Goal: Transaction & Acquisition: Purchase product/service

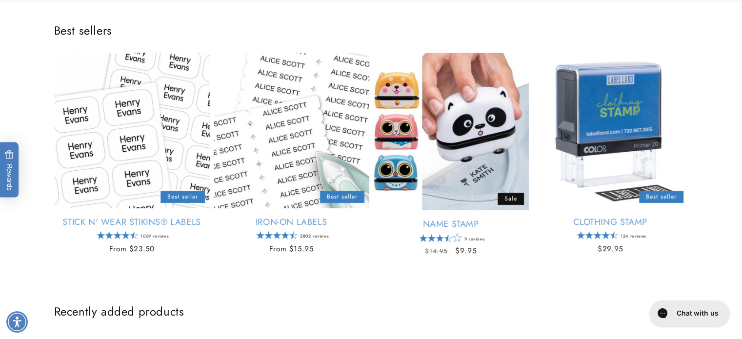
scroll to position [390, 0]
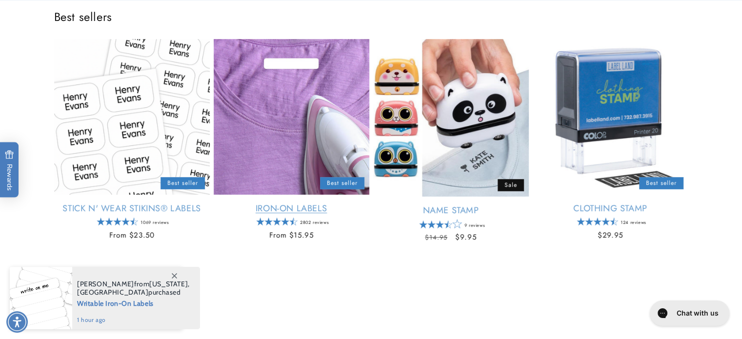
click at [305, 210] on link "Iron-On Labels" at bounding box center [292, 208] width 156 height 11
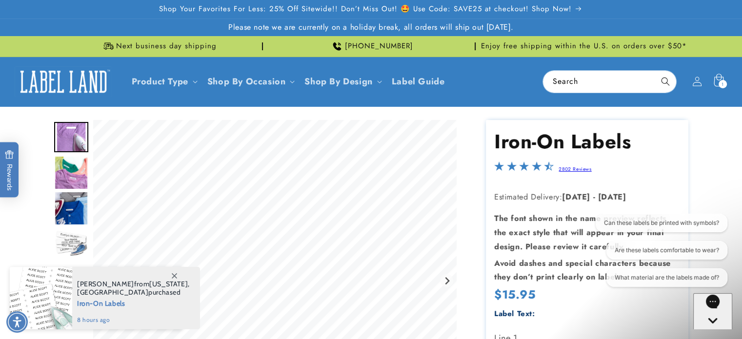
click at [724, 81] on div "1 1 item" at bounding box center [722, 84] width 8 height 8
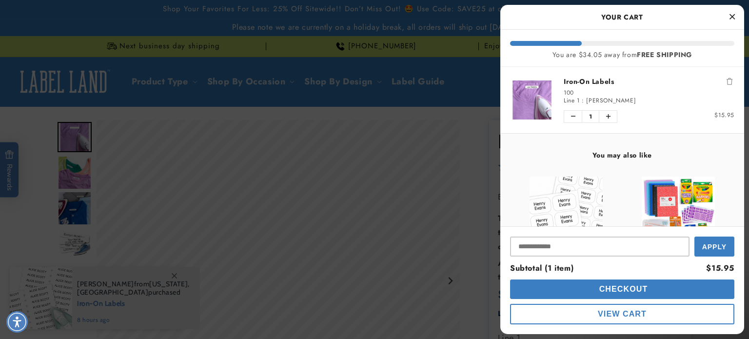
click at [600, 80] on link "Iron-On Labels" at bounding box center [649, 82] width 171 height 10
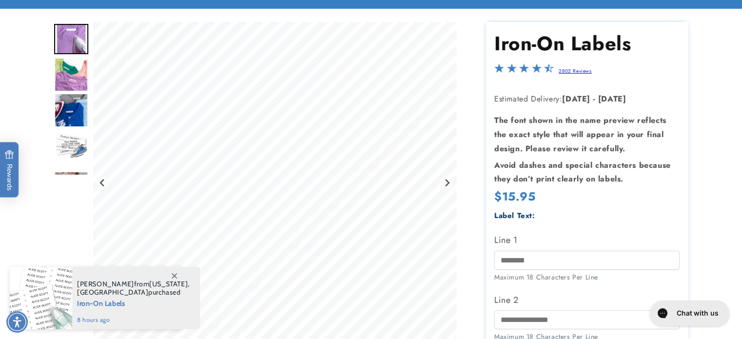
scroll to position [195, 0]
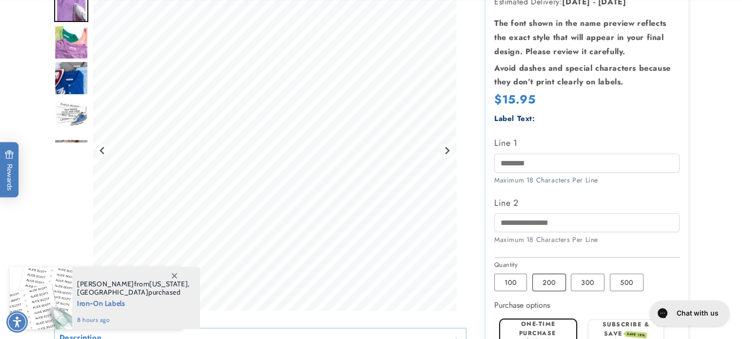
click at [550, 279] on label "200 Variant sold out or unavailable" at bounding box center [549, 283] width 34 height 18
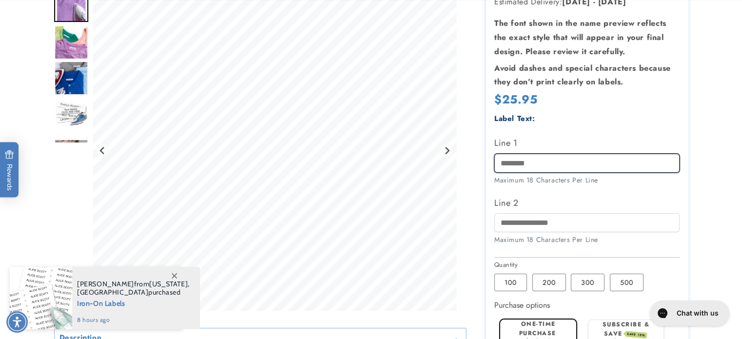
click at [564, 165] on input "Line 1" at bounding box center [586, 163] width 185 height 19
type input "**********"
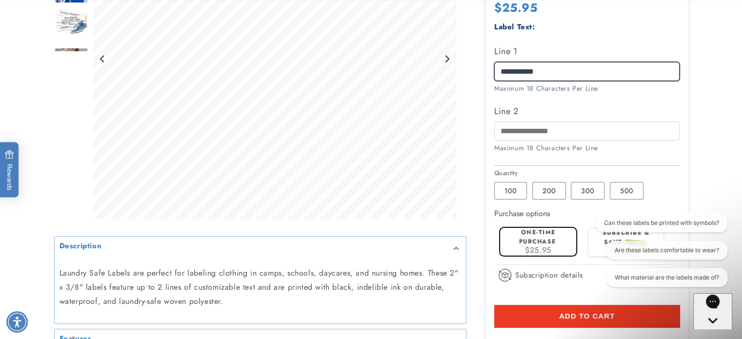
scroll to position [293, 0]
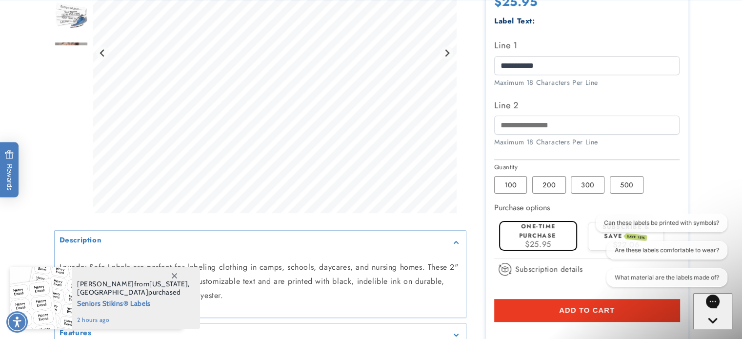
click at [633, 316] on button "Add to cart" at bounding box center [586, 310] width 185 height 22
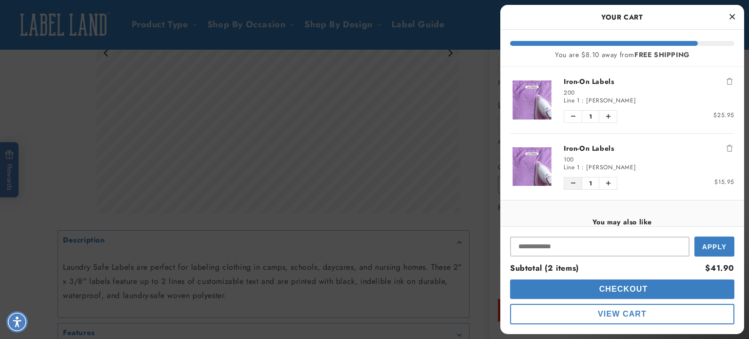
click at [572, 183] on icon "Decrease quantity of Iron-On Labels" at bounding box center [573, 183] width 4 height 6
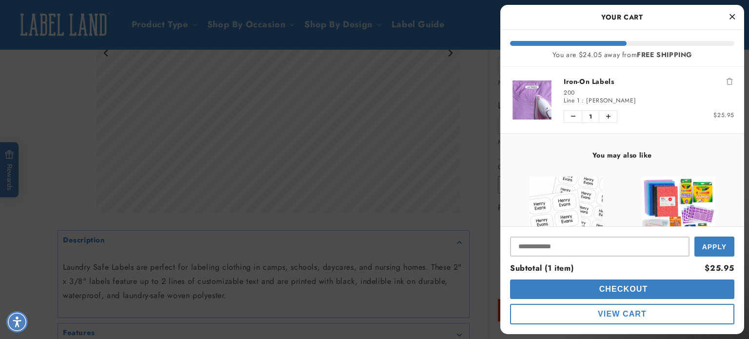
click at [577, 206] on img "product" at bounding box center [566, 213] width 73 height 73
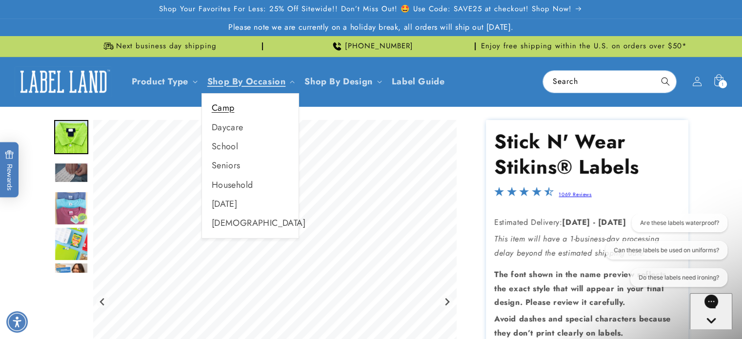
click at [224, 109] on link "Camp" at bounding box center [250, 108] width 97 height 19
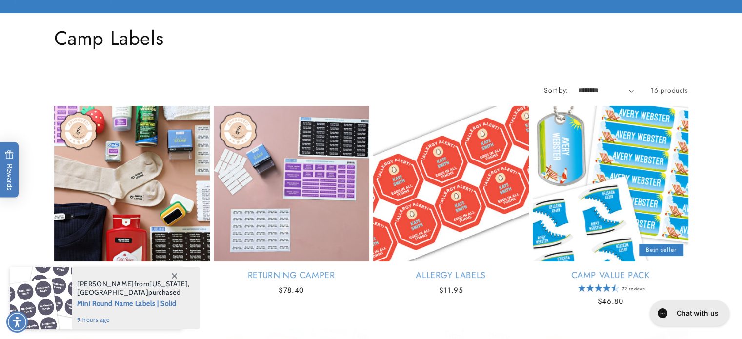
scroll to position [98, 0]
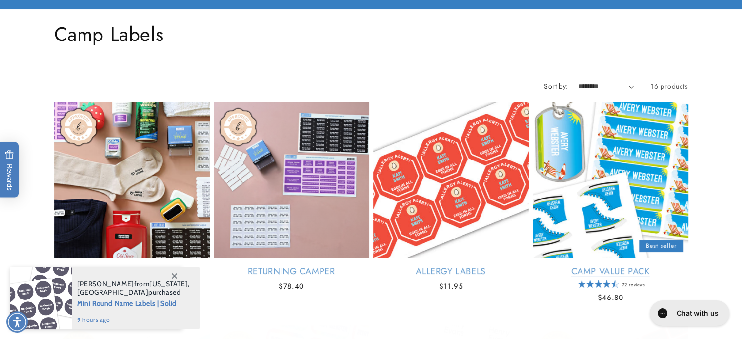
click at [612, 270] on link "Camp Value Pack" at bounding box center [611, 271] width 156 height 11
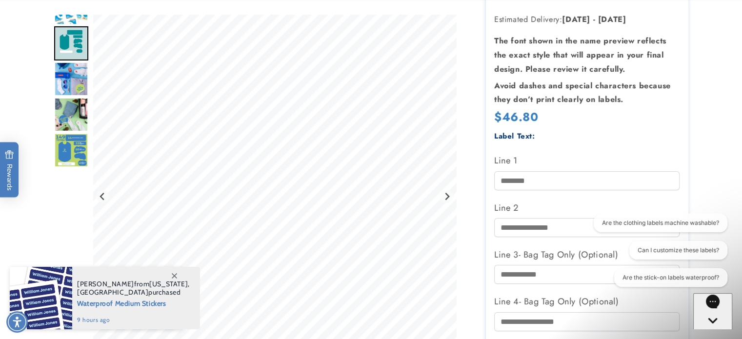
scroll to position [195, 0]
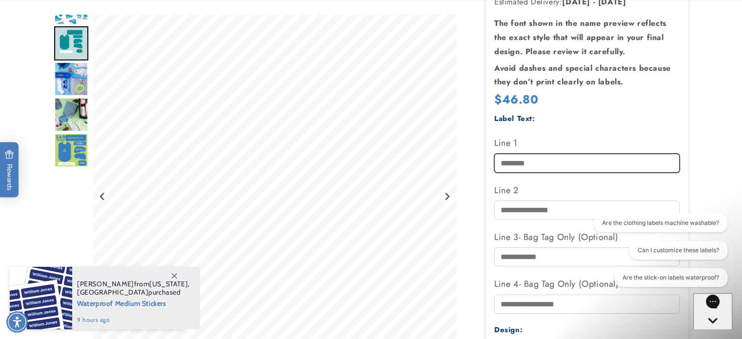
click at [572, 167] on input "Line 1" at bounding box center [586, 163] width 185 height 19
type input "**********"
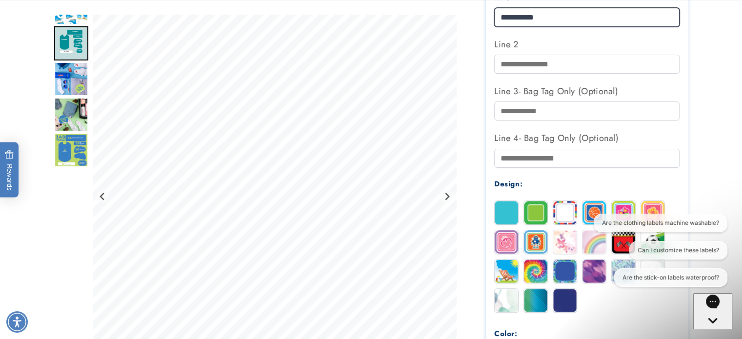
scroll to position [341, 0]
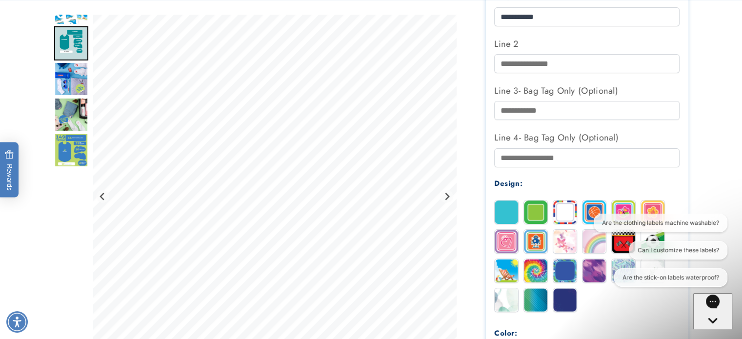
click at [621, 240] on div "Are the clothing labels machine washable? Can I customize these labels? Are the…" at bounding box center [660, 252] width 135 height 77
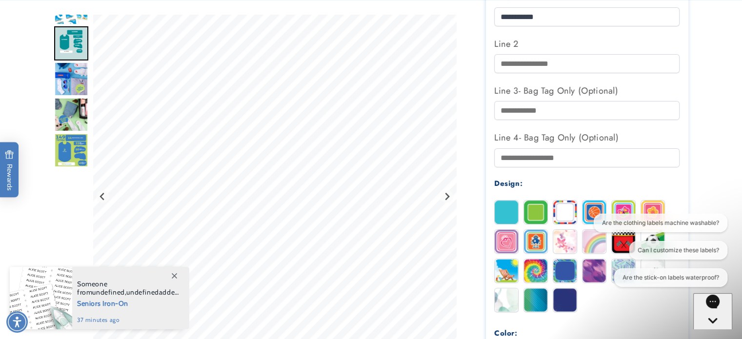
click at [620, 245] on div "Are the clothing labels machine washable? Can I customize these labels? Are the…" at bounding box center [660, 252] width 135 height 77
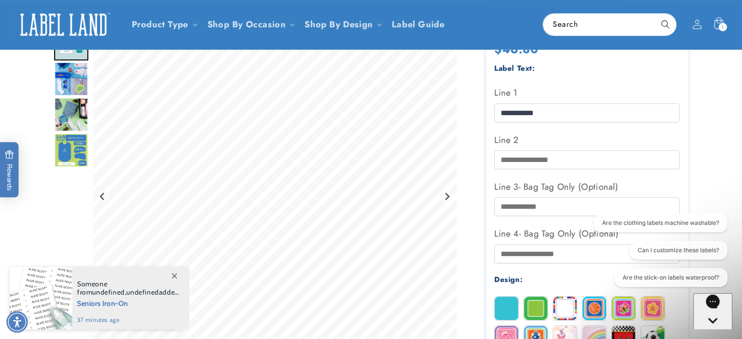
scroll to position [244, 0]
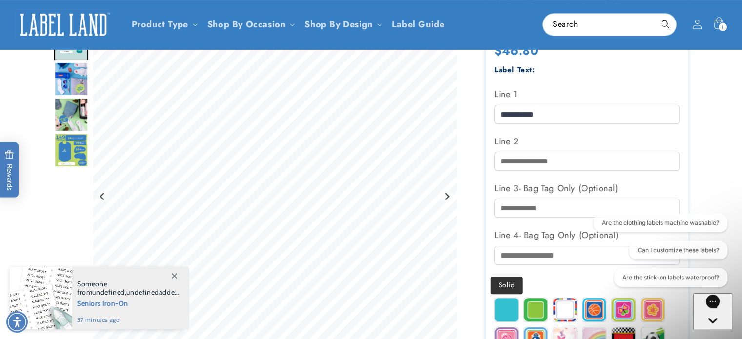
click at [507, 314] on img at bounding box center [506, 309] width 23 height 23
click at [530, 311] on img at bounding box center [535, 309] width 23 height 23
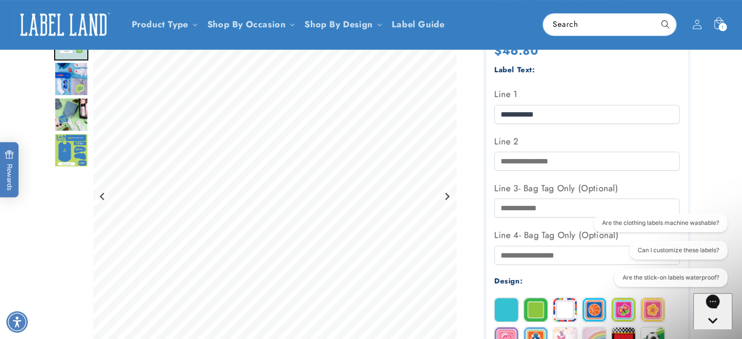
click at [626, 333] on img at bounding box center [623, 338] width 23 height 23
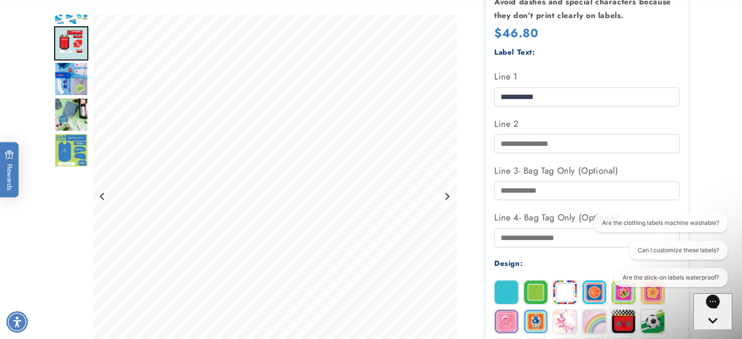
scroll to position [293, 0]
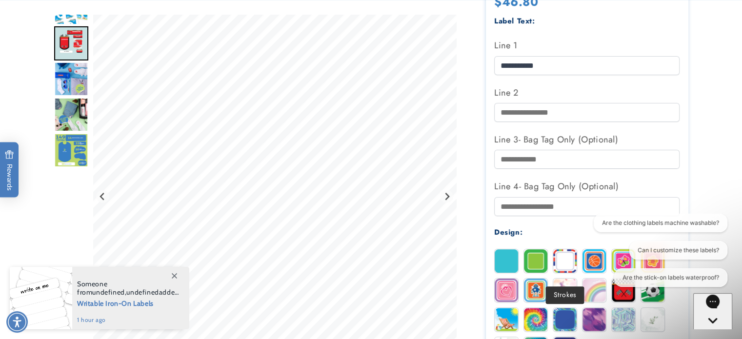
click at [559, 318] on img at bounding box center [564, 319] width 23 height 23
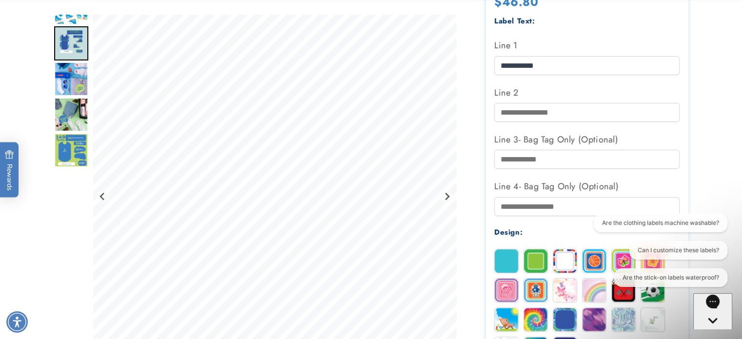
click at [536, 293] on img at bounding box center [535, 289] width 23 height 23
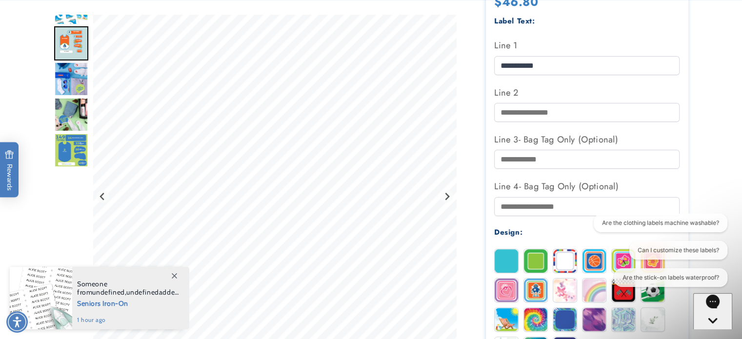
click at [730, 189] on product-info at bounding box center [371, 200] width 742 height 772
click at [622, 323] on img at bounding box center [623, 319] width 23 height 23
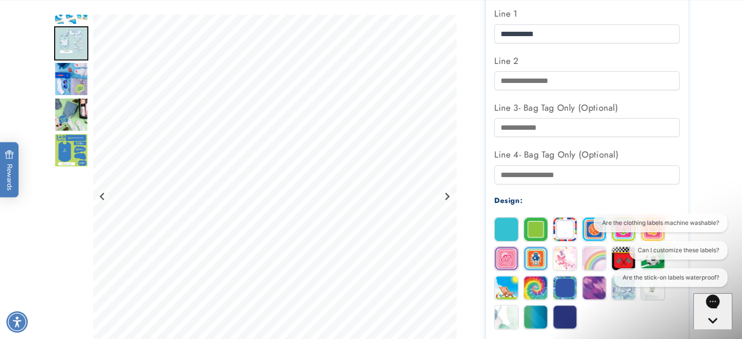
scroll to position [341, 0]
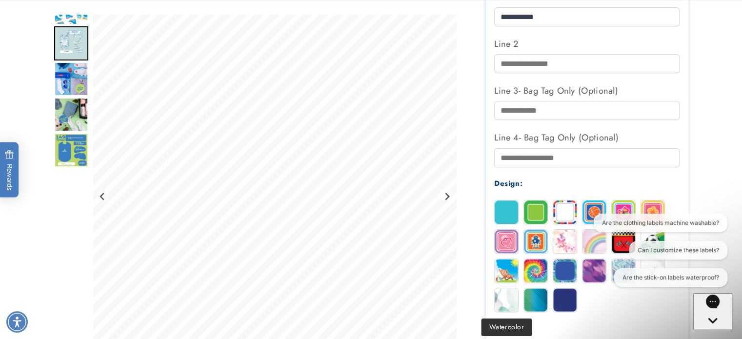
click at [509, 305] on img at bounding box center [506, 299] width 23 height 23
click at [507, 274] on img at bounding box center [506, 270] width 23 height 23
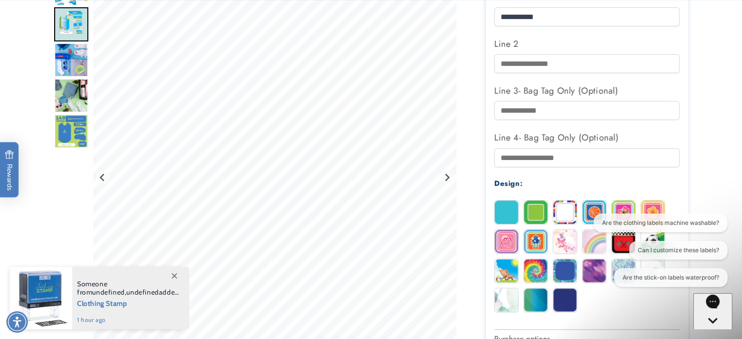
click at [529, 274] on img at bounding box center [535, 270] width 23 height 23
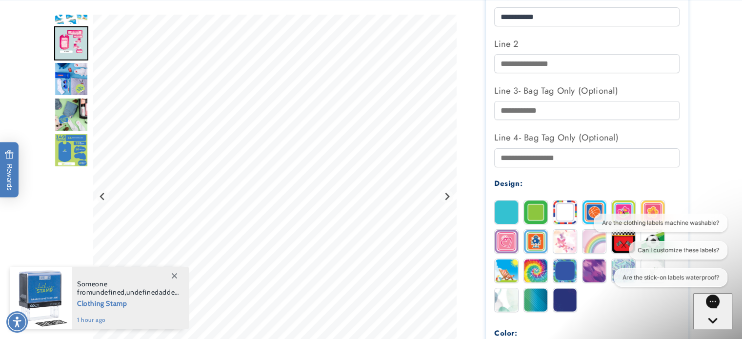
scroll to position [390, 0]
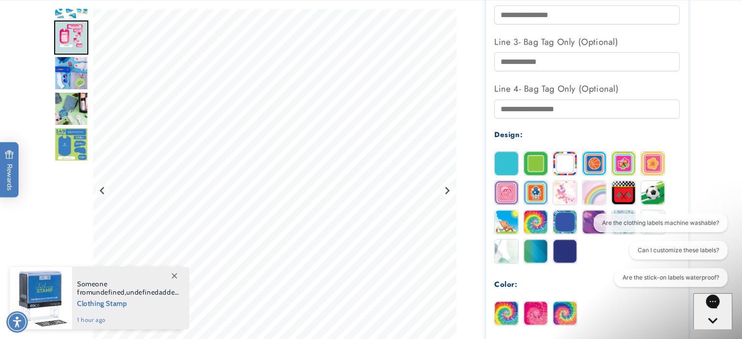
click at [561, 314] on img at bounding box center [564, 312] width 23 height 23
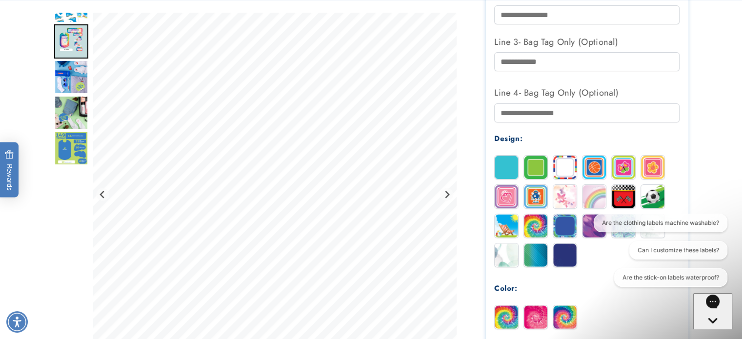
click at [538, 259] on img at bounding box center [535, 254] width 23 height 23
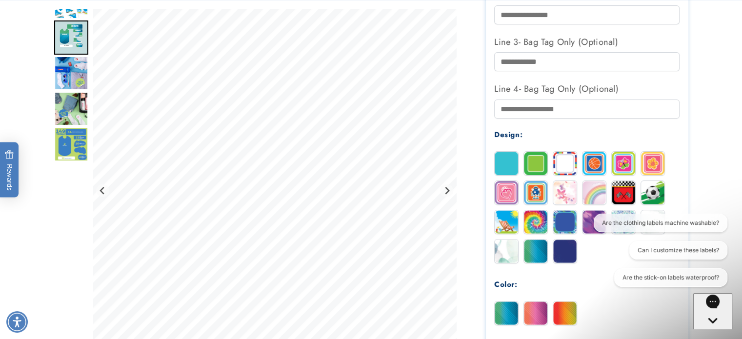
click at [564, 166] on img at bounding box center [564, 163] width 23 height 23
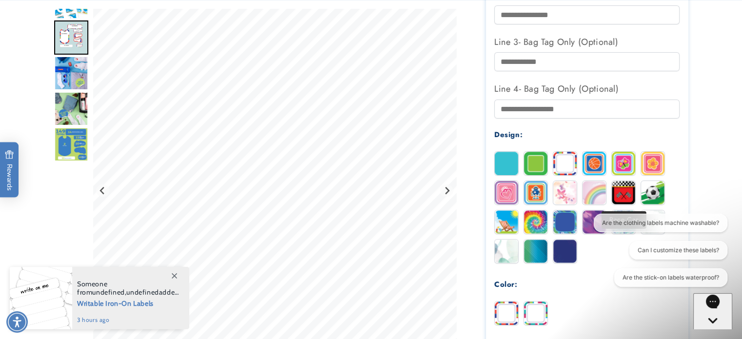
click at [621, 194] on img at bounding box center [623, 192] width 23 height 23
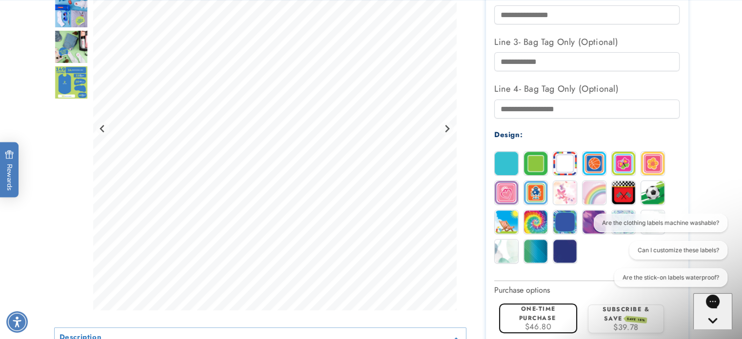
click at [562, 226] on img at bounding box center [564, 221] width 23 height 23
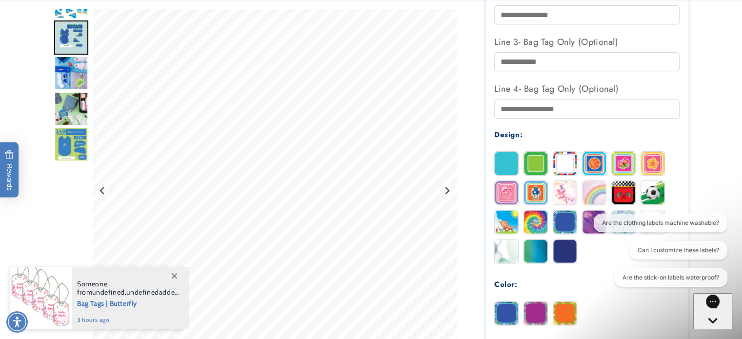
click at [507, 169] on img at bounding box center [506, 163] width 23 height 23
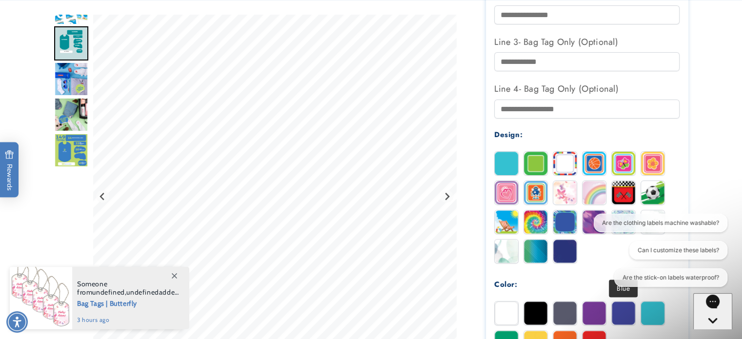
click at [620, 313] on img at bounding box center [623, 312] width 23 height 23
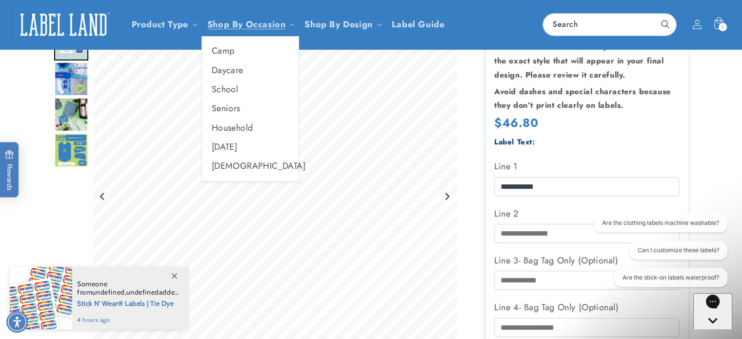
scroll to position [98, 0]
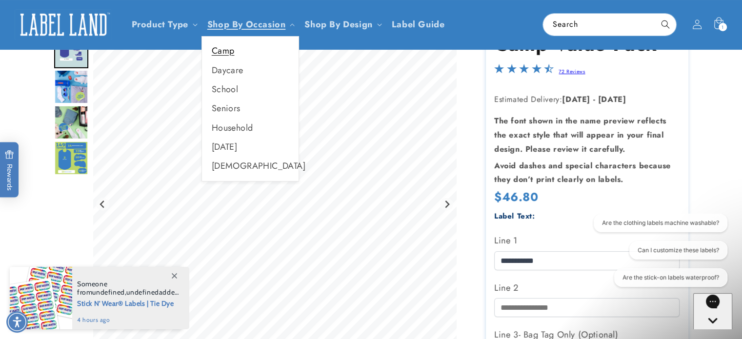
click at [224, 51] on link "Camp" at bounding box center [250, 50] width 97 height 19
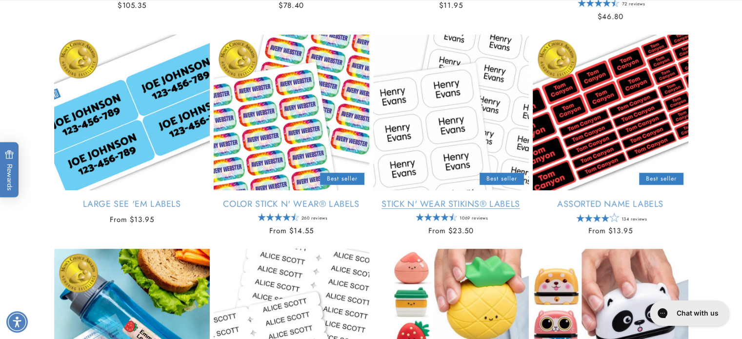
scroll to position [390, 0]
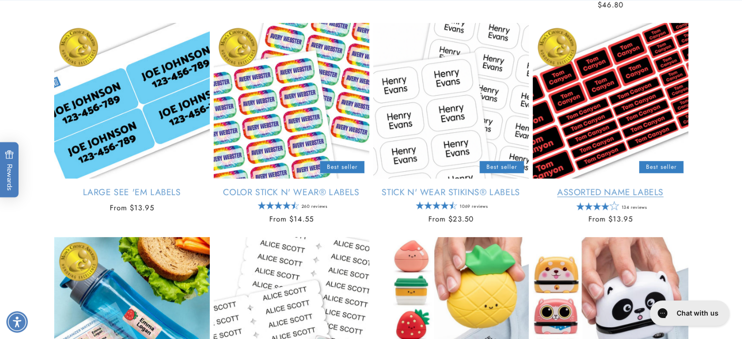
click at [596, 193] on link "Assorted Name Labels" at bounding box center [611, 192] width 156 height 11
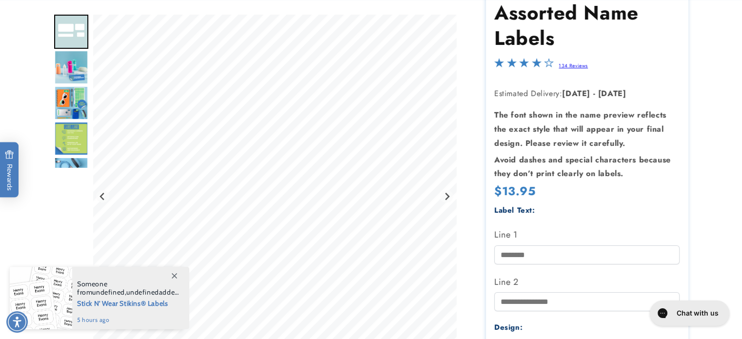
scroll to position [195, 0]
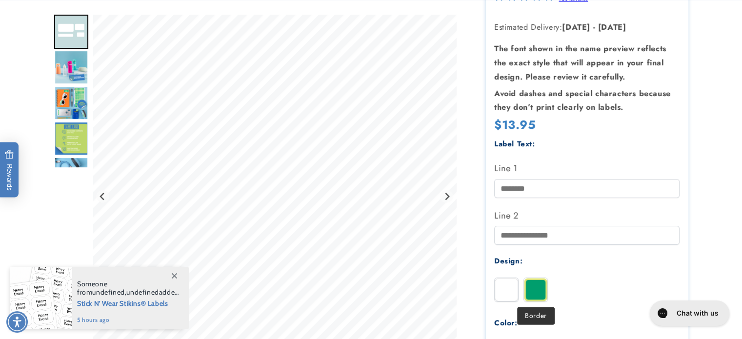
click at [532, 289] on img at bounding box center [535, 289] width 23 height 23
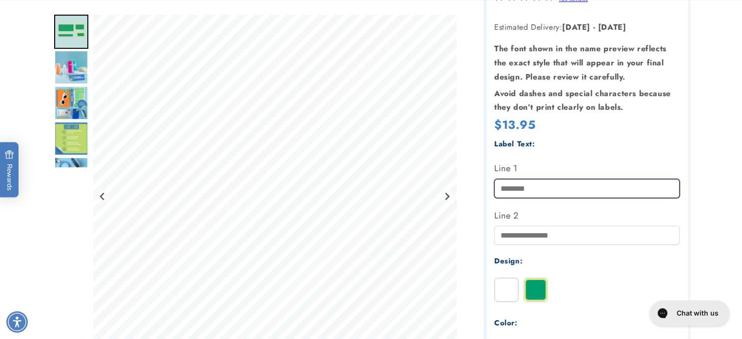
click at [536, 189] on input "Line 1" at bounding box center [586, 188] width 185 height 19
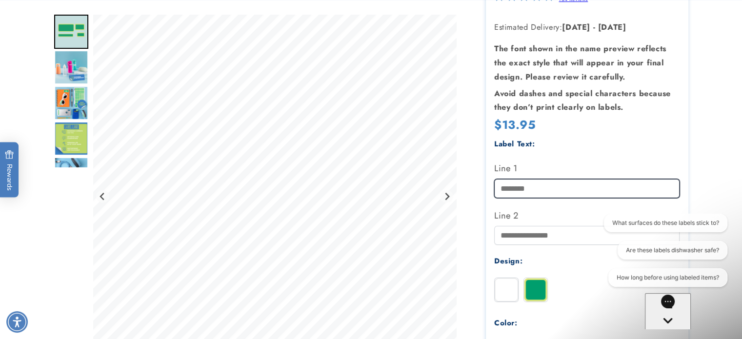
scroll to position [0, 0]
type input "**********"
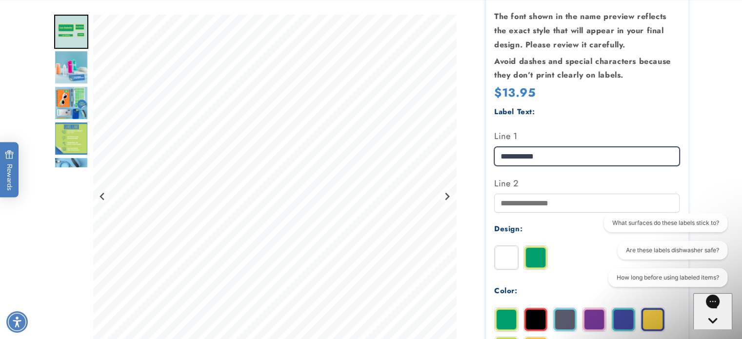
scroll to position [293, 0]
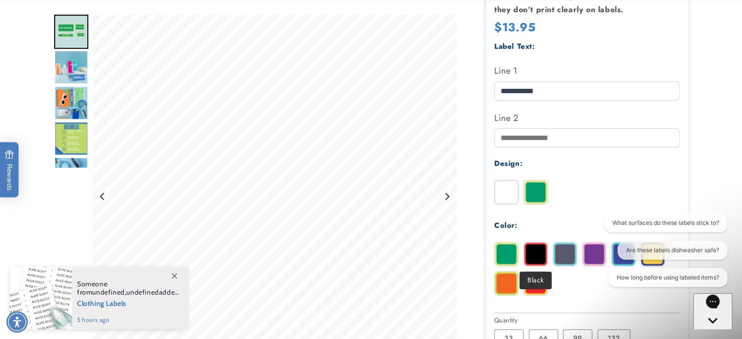
click at [534, 251] on img at bounding box center [535, 253] width 23 height 23
click at [617, 260] on div "What surfaces do these labels stick to? Are these labels dishwasher safe? How l…" at bounding box center [664, 252] width 125 height 77
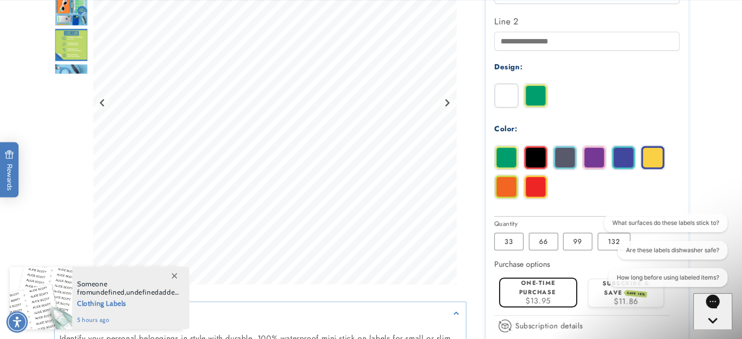
scroll to position [390, 0]
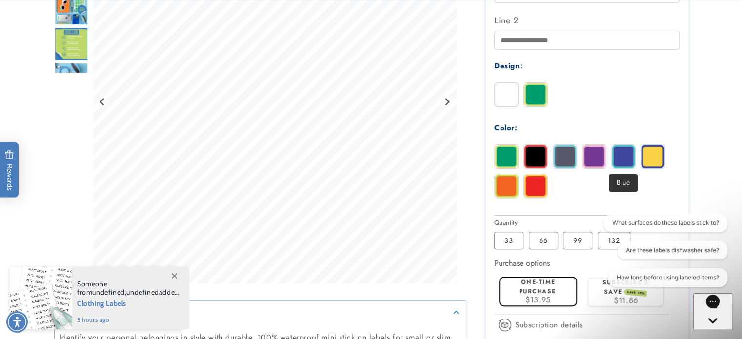
click at [623, 159] on img at bounding box center [623, 156] width 23 height 23
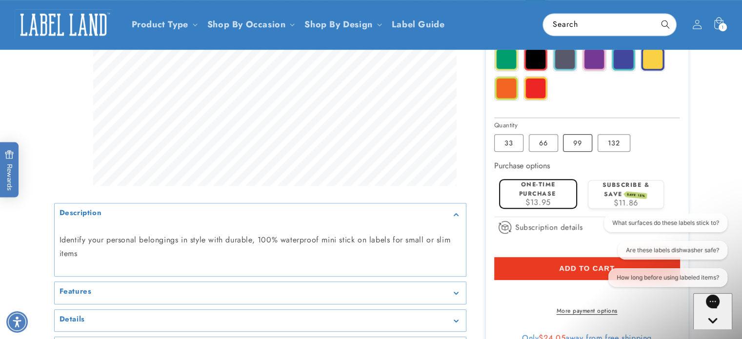
scroll to position [439, 0]
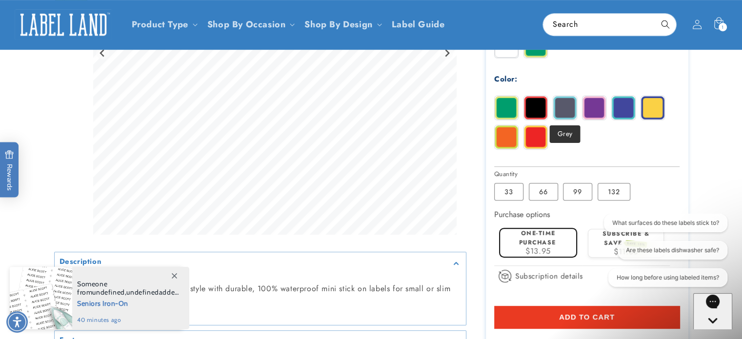
click at [558, 110] on img at bounding box center [564, 107] width 23 height 23
click at [505, 110] on img at bounding box center [506, 107] width 23 height 23
click at [653, 105] on img at bounding box center [652, 107] width 23 height 23
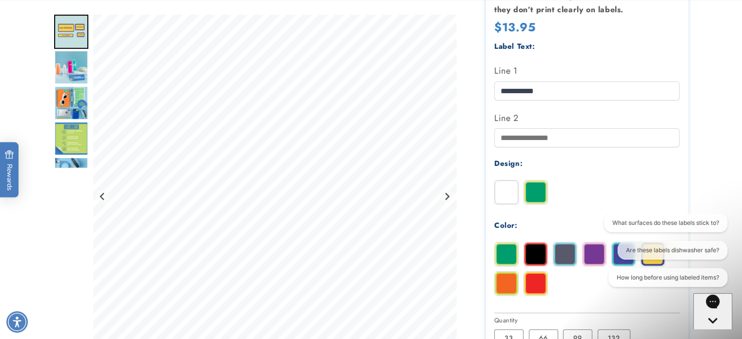
scroll to position [341, 0]
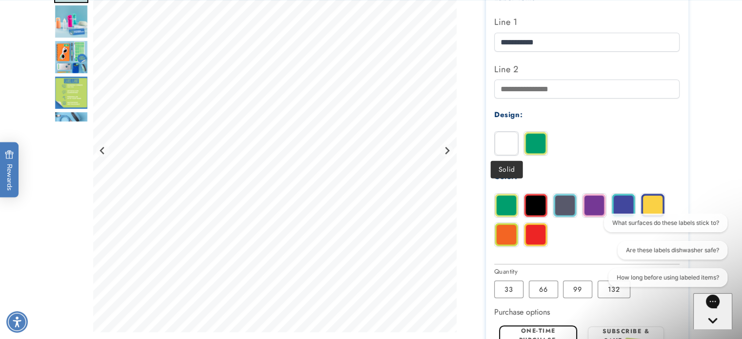
click at [497, 151] on img at bounding box center [506, 143] width 23 height 23
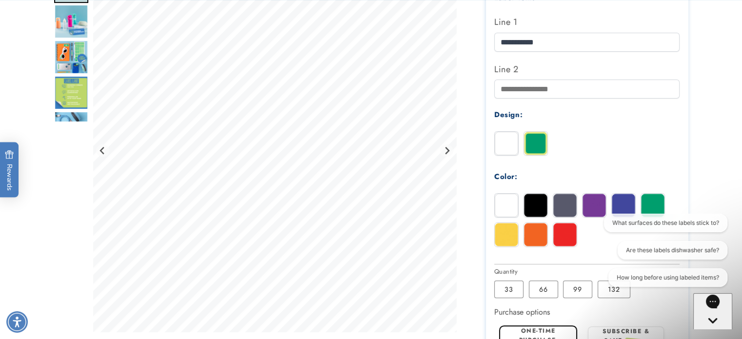
click at [538, 139] on img at bounding box center [535, 143] width 23 height 23
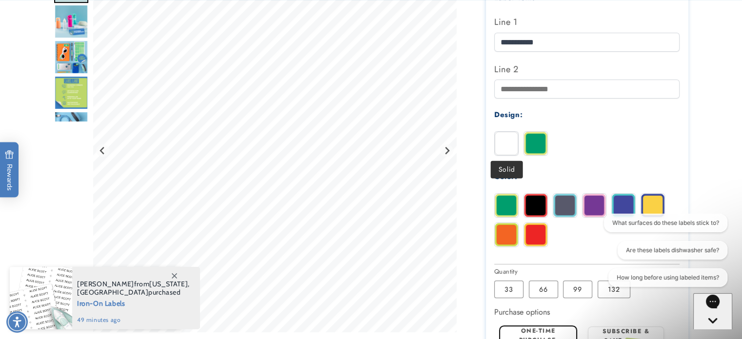
click at [502, 147] on img at bounding box center [506, 143] width 23 height 23
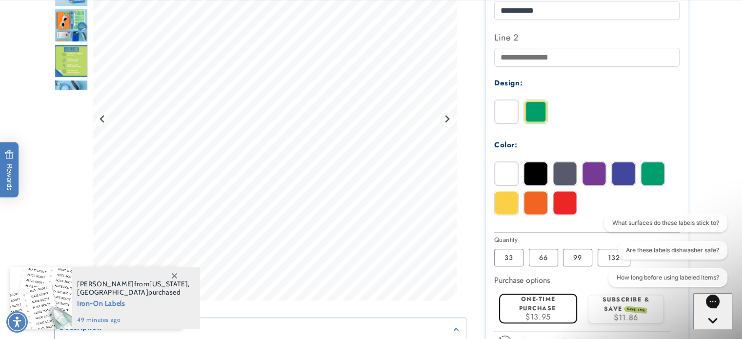
scroll to position [390, 0]
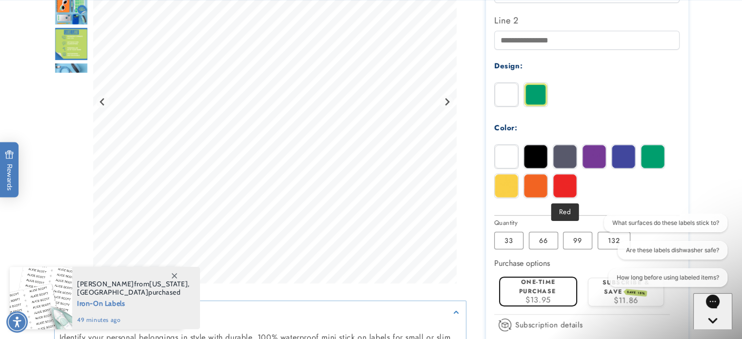
click at [560, 185] on img at bounding box center [564, 185] width 23 height 23
click at [534, 188] on img at bounding box center [535, 185] width 23 height 23
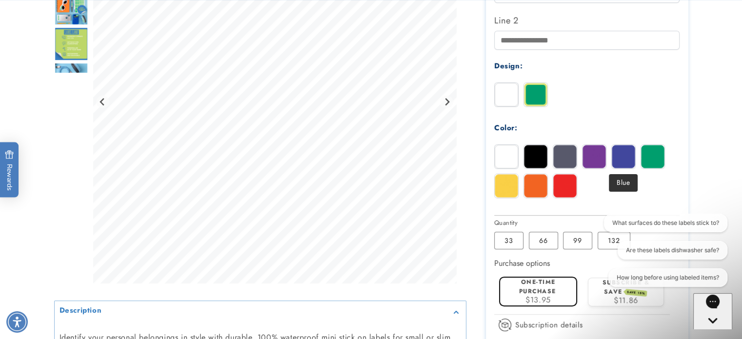
click at [624, 162] on img at bounding box center [623, 156] width 23 height 23
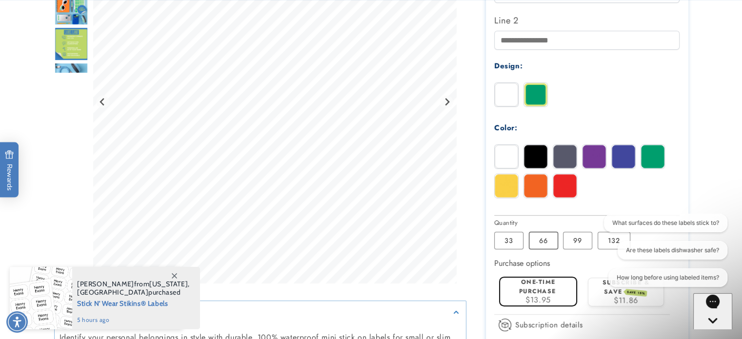
click at [541, 245] on label "66 Variant sold out or unavailable" at bounding box center [543, 241] width 29 height 18
click at [650, 162] on img at bounding box center [652, 156] width 23 height 23
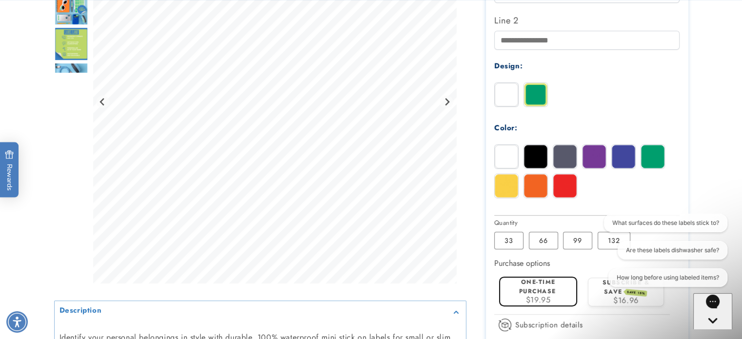
click at [622, 161] on img at bounding box center [623, 156] width 23 height 23
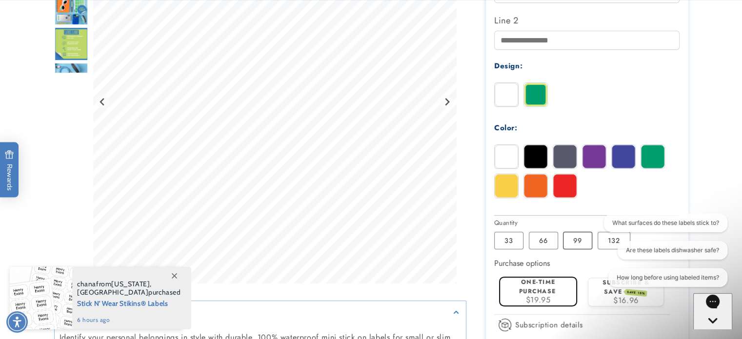
click at [579, 240] on label "99 Variant sold out or unavailable" at bounding box center [577, 241] width 29 height 18
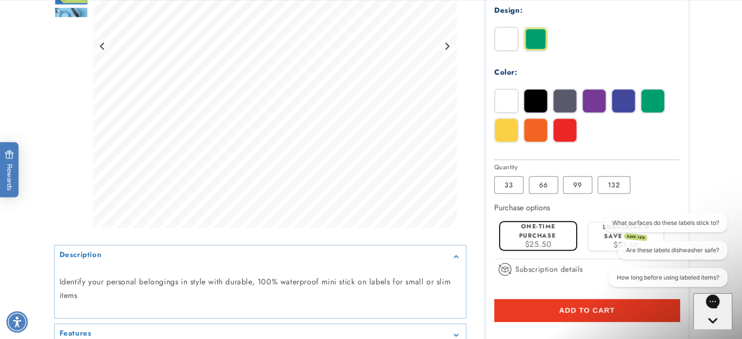
scroll to position [488, 0]
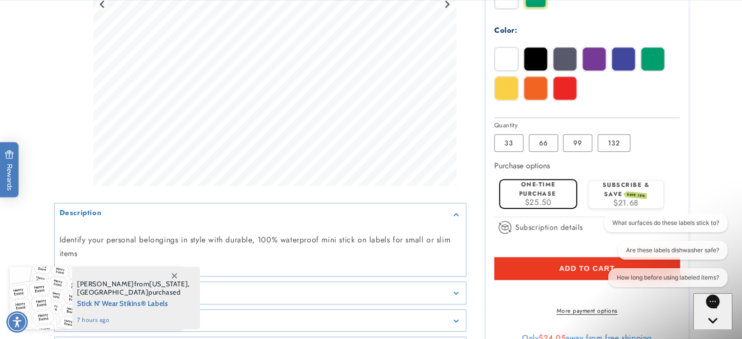
click at [567, 269] on span "Add to cart" at bounding box center [587, 268] width 56 height 9
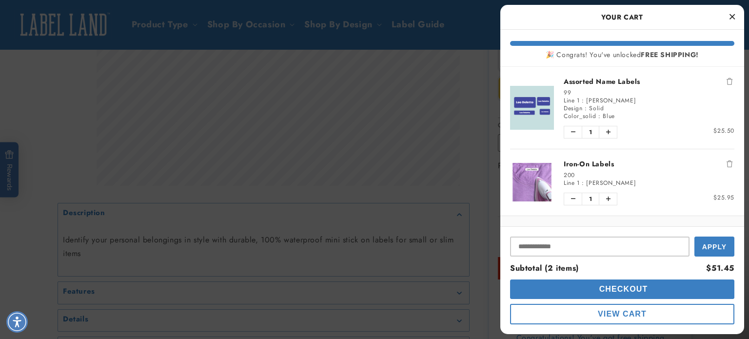
drag, startPoint x: 731, startPoint y: 15, endPoint x: 694, endPoint y: 33, distance: 41.0
click at [731, 15] on icon "Close Cart" at bounding box center [732, 16] width 5 height 9
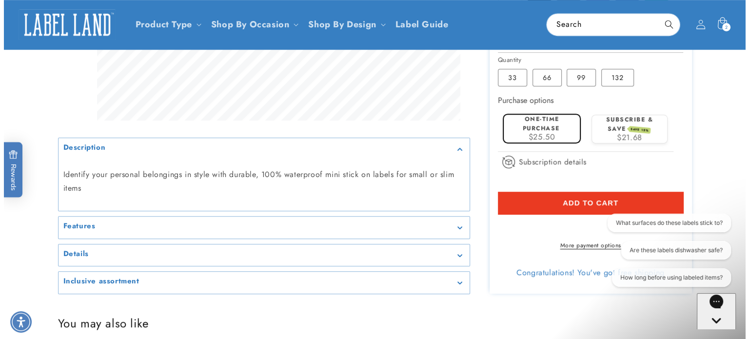
scroll to position [536, 0]
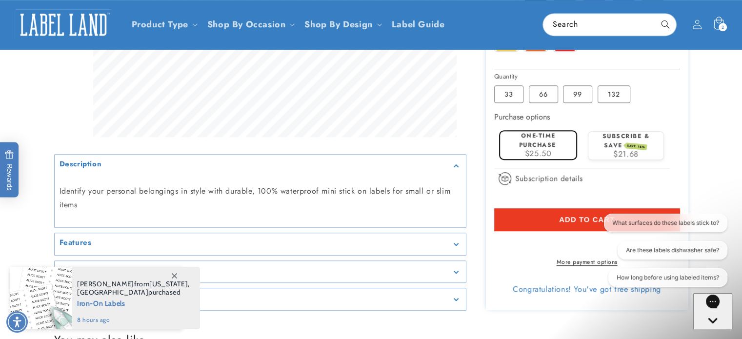
click at [718, 26] on icon at bounding box center [718, 24] width 23 height 23
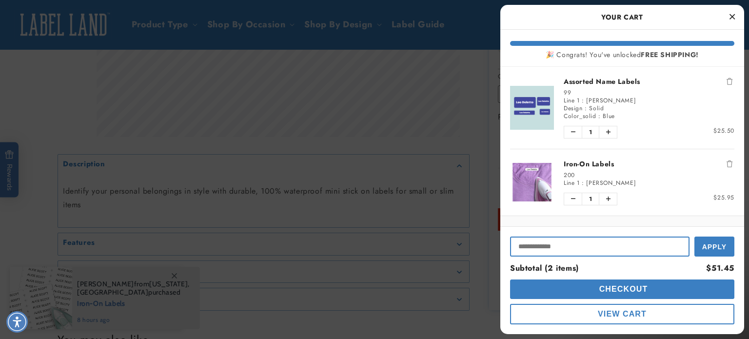
click at [597, 252] on input "Input Discount" at bounding box center [599, 247] width 179 height 20
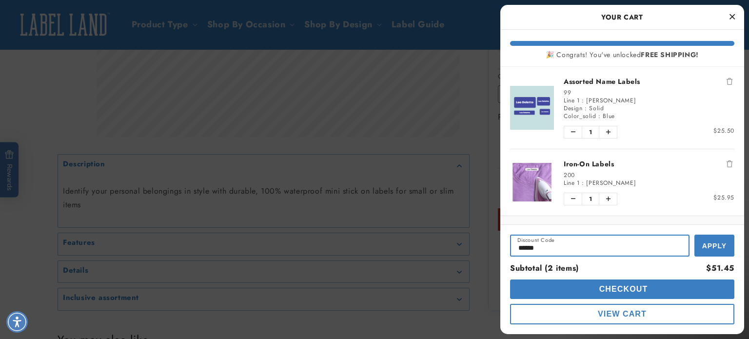
type input "******"
click at [717, 247] on span "Apply" at bounding box center [714, 246] width 24 height 8
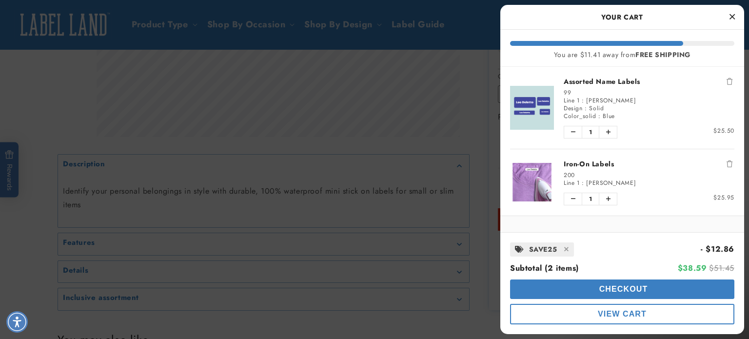
click at [616, 288] on span "Checkout" at bounding box center [622, 289] width 51 height 8
